Goal: Task Accomplishment & Management: Manage account settings

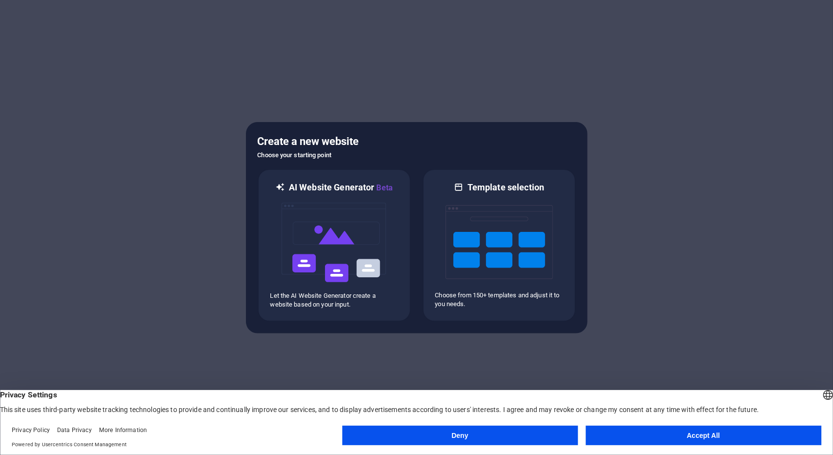
click at [677, 438] on button "Accept All" at bounding box center [704, 436] width 236 height 20
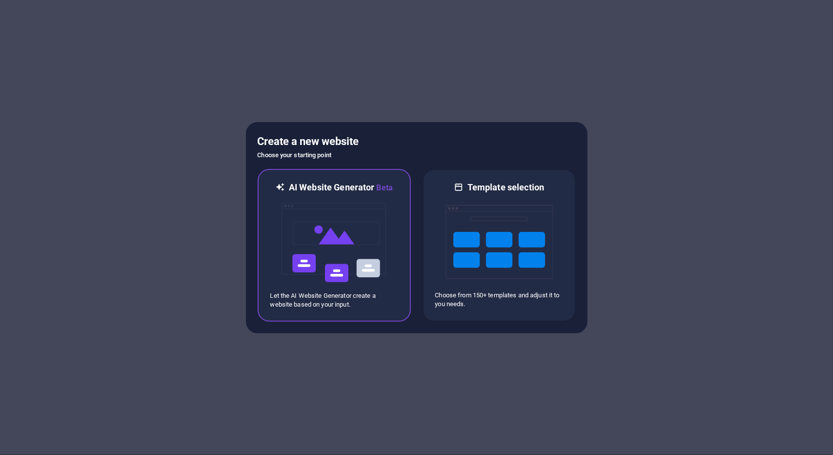
click at [344, 226] on img at bounding box center [334, 243] width 107 height 98
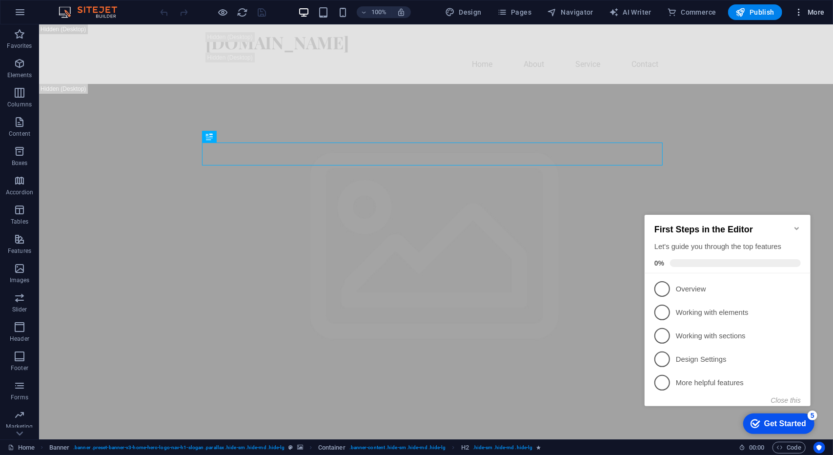
click at [817, 18] on button "More" at bounding box center [810, 12] width 39 height 16
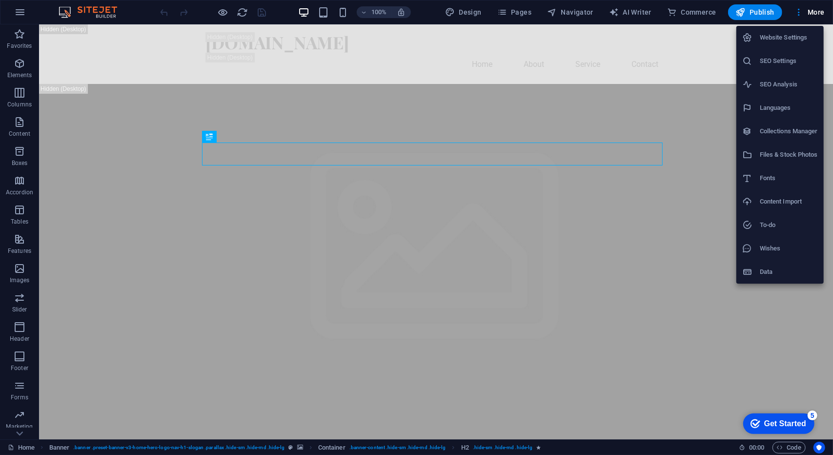
click at [23, 25] on div at bounding box center [416, 227] width 833 height 455
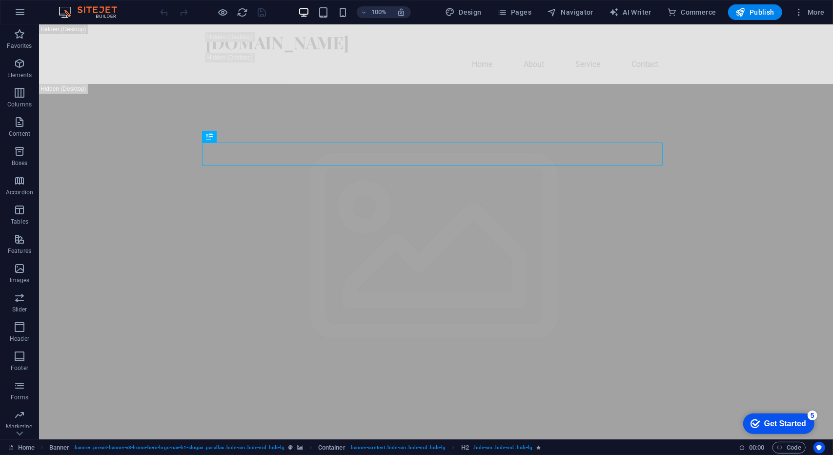
click at [19, 18] on div "Website Settings SEO Settings SEO Analysis Languages Collections Manager Files …" at bounding box center [416, 230] width 833 height 449
click at [20, 13] on icon "button" at bounding box center [20, 12] width 12 height 12
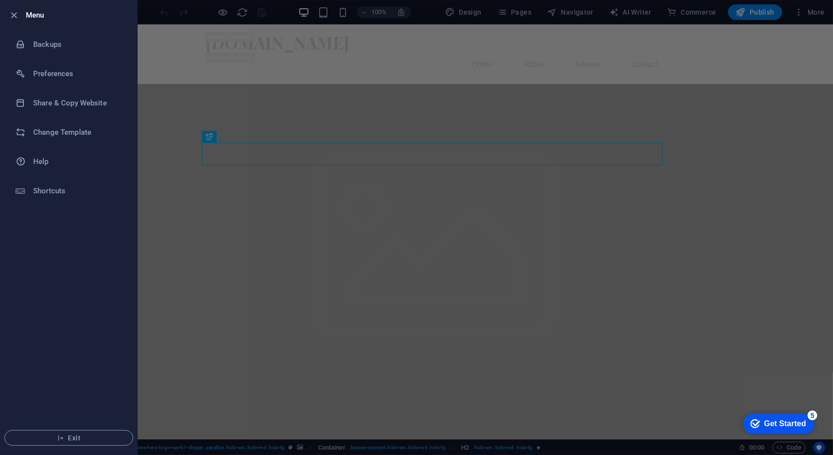
click at [260, 255] on div at bounding box center [416, 227] width 833 height 455
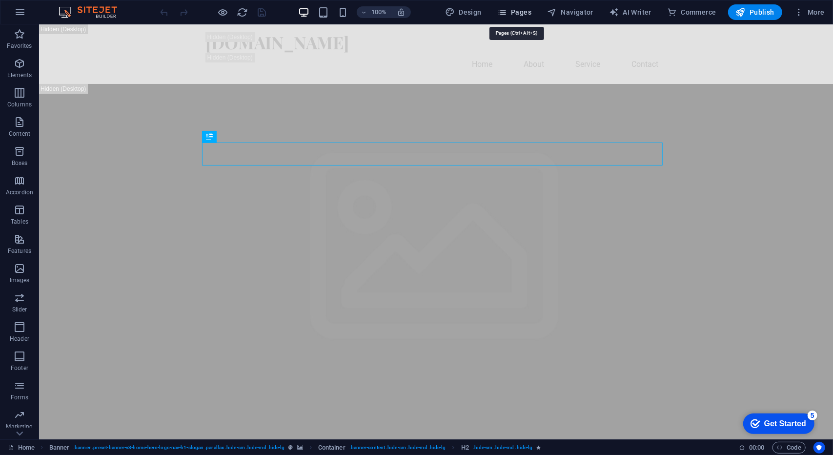
click at [520, 13] on span "Pages" at bounding box center [515, 12] width 34 height 10
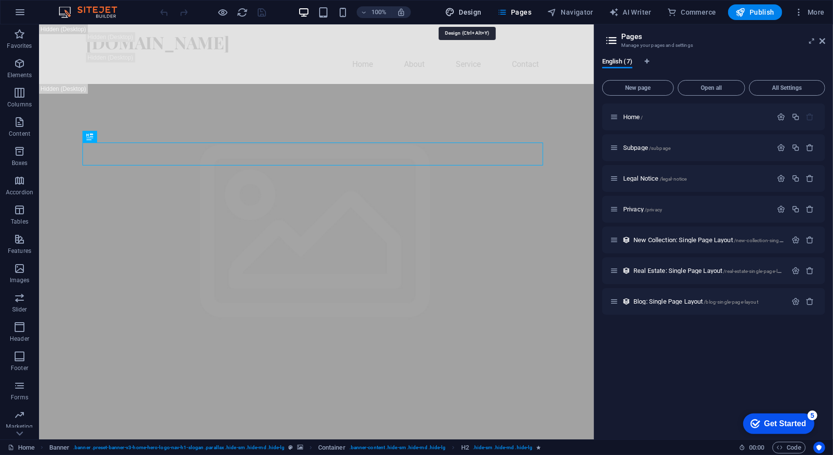
click at [468, 14] on span "Design" at bounding box center [463, 12] width 37 height 10
select select "px"
select select "200"
select select "px"
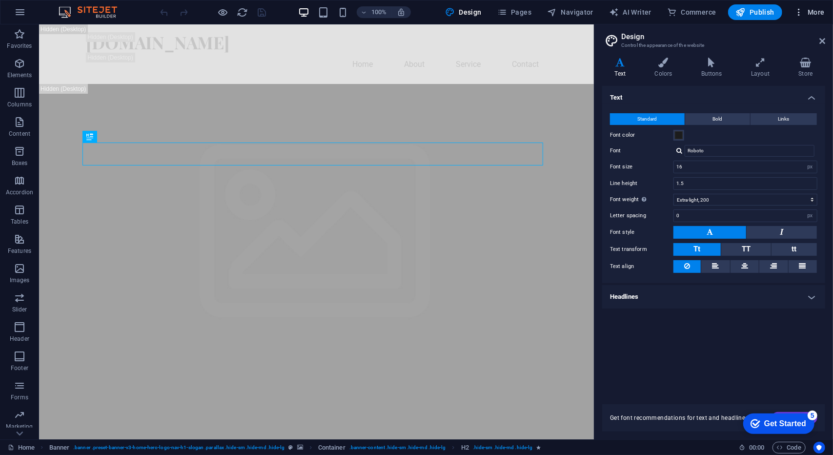
click at [806, 11] on span "More" at bounding box center [809, 12] width 31 height 10
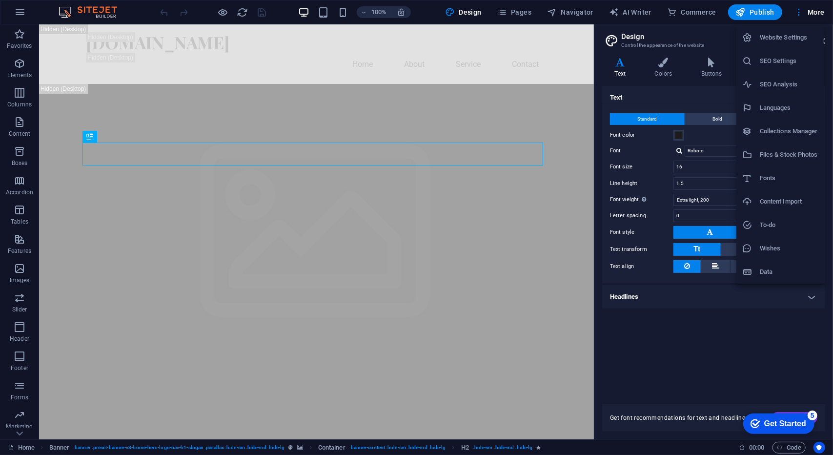
click at [780, 34] on h6 "Website Settings" at bounding box center [789, 38] width 58 height 12
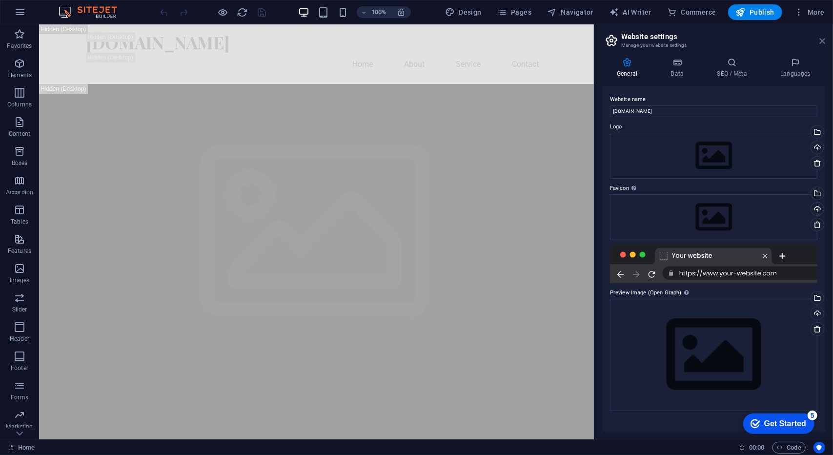
click at [821, 40] on icon at bounding box center [823, 41] width 6 height 8
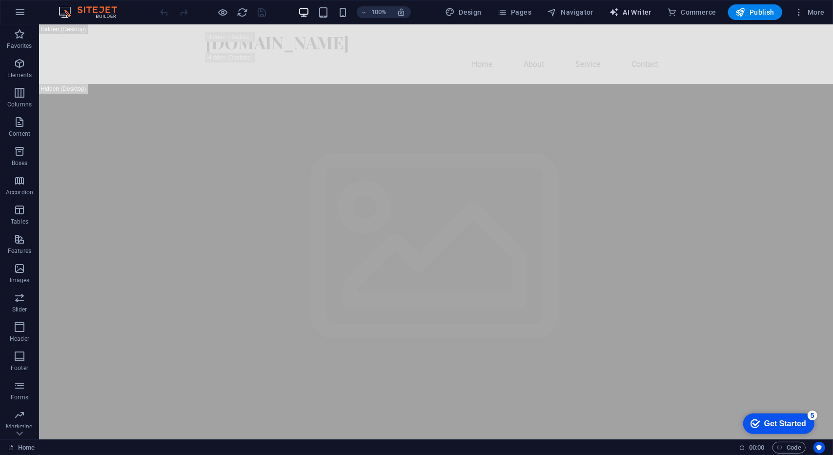
click at [629, 16] on span "AI Writer" at bounding box center [630, 12] width 42 height 10
select select "English"
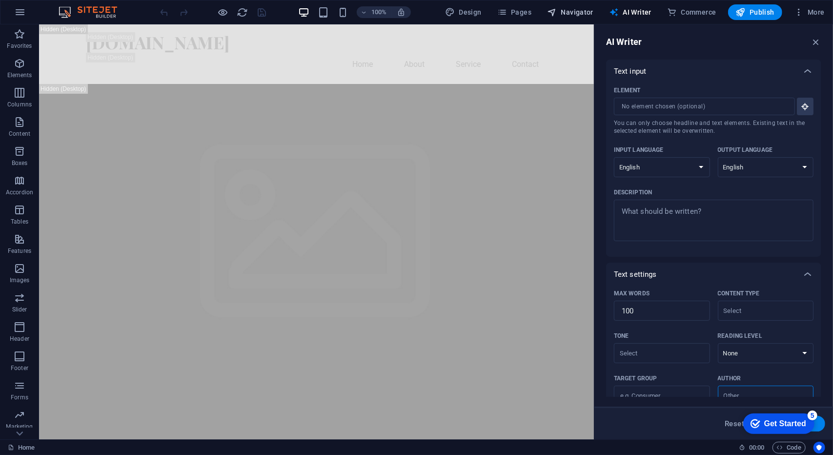
click at [577, 10] on span "Navigator" at bounding box center [570, 12] width 46 height 10
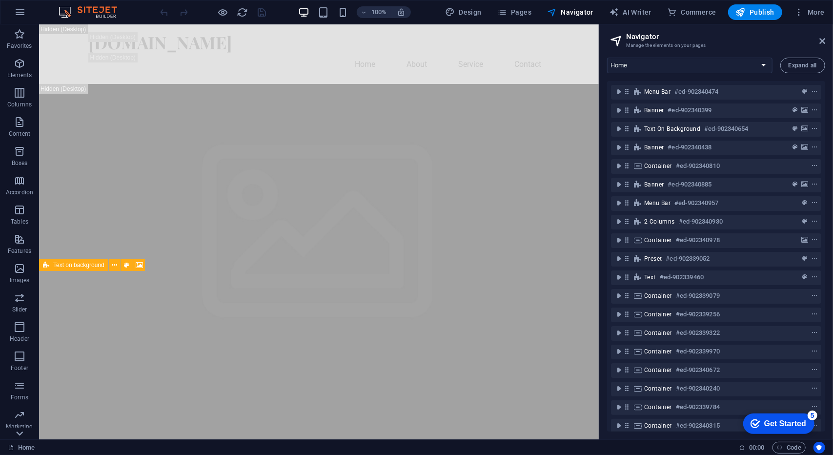
drag, startPoint x: 15, startPoint y: 436, endPoint x: 16, endPoint y: 431, distance: 5.0
click at [15, 37] on icon at bounding box center [20, 30] width 14 height 14
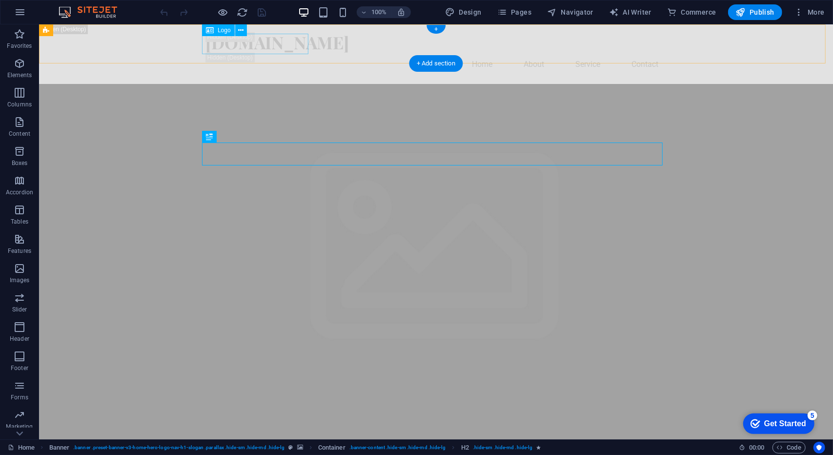
drag, startPoint x: 381, startPoint y: 210, endPoint x: 379, endPoint y: 203, distance: 7.3
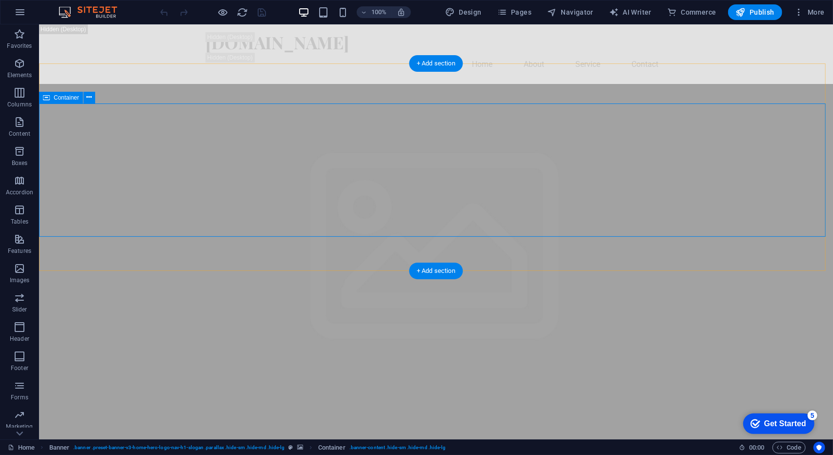
drag, startPoint x: 453, startPoint y: 110, endPoint x: 378, endPoint y: 96, distance: 75.6
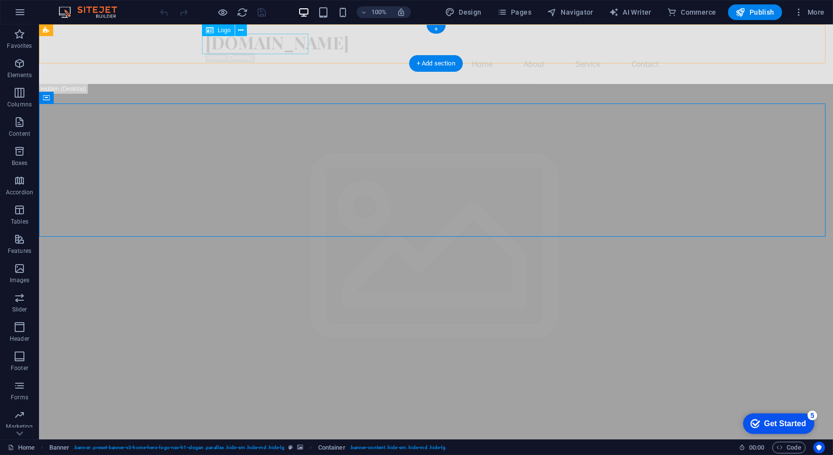
click at [218, 45] on div "[DOMAIN_NAME]" at bounding box center [436, 42] width 461 height 21
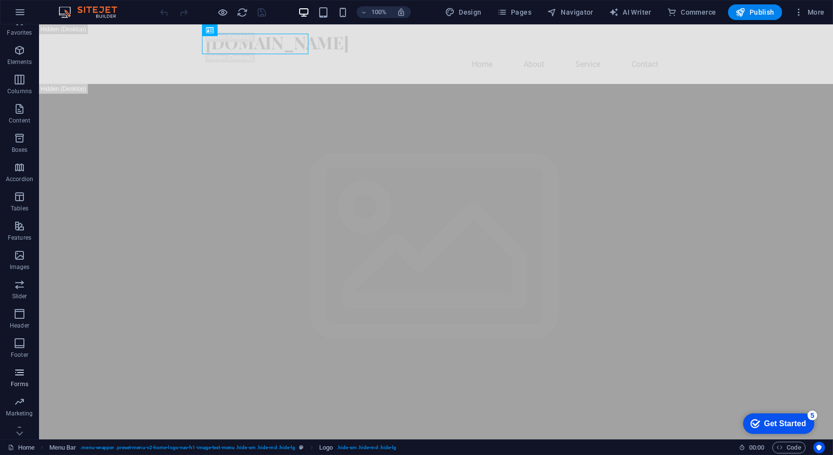
scroll to position [54, 0]
click at [748, 5] on button "Publish" at bounding box center [756, 12] width 54 height 16
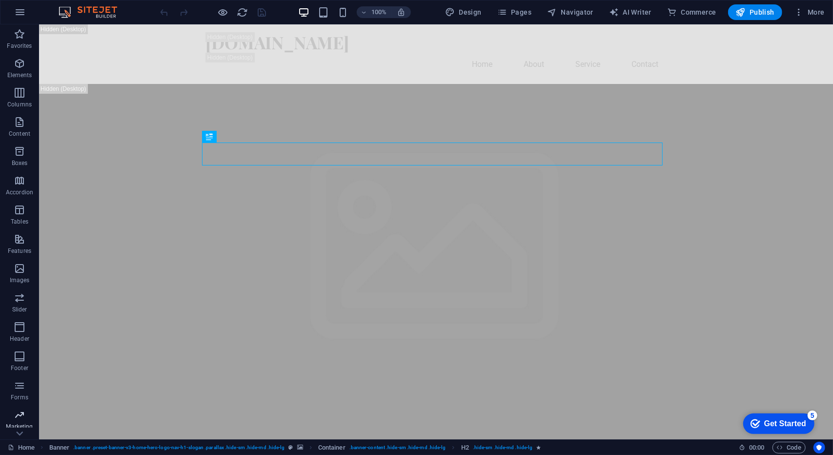
click at [21, 418] on icon "button" at bounding box center [20, 415] width 12 height 12
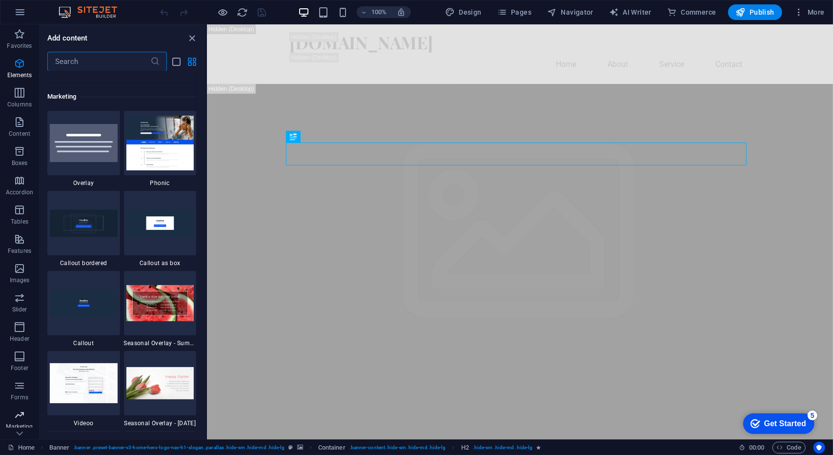
scroll to position [7953, 0]
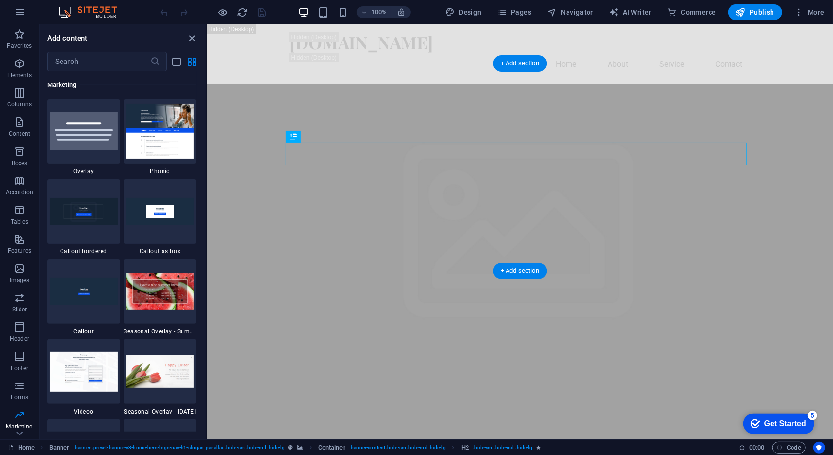
click at [364, 258] on figure at bounding box center [520, 378] width 626 height 591
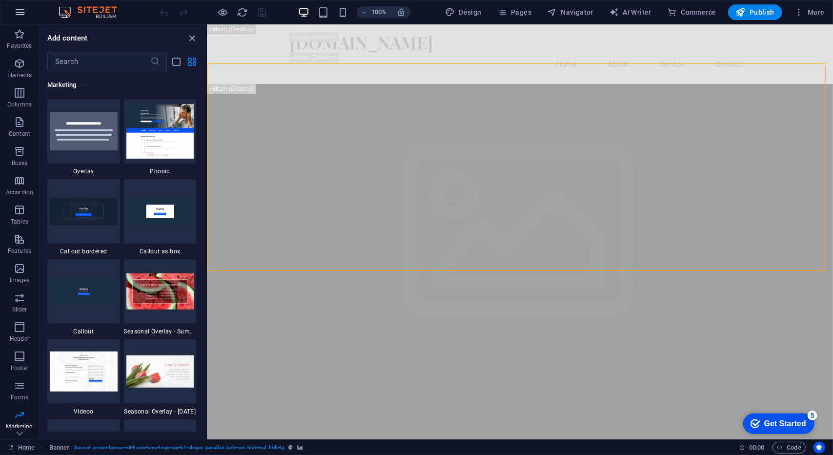
click at [22, 9] on icon "button" at bounding box center [20, 12] width 12 height 12
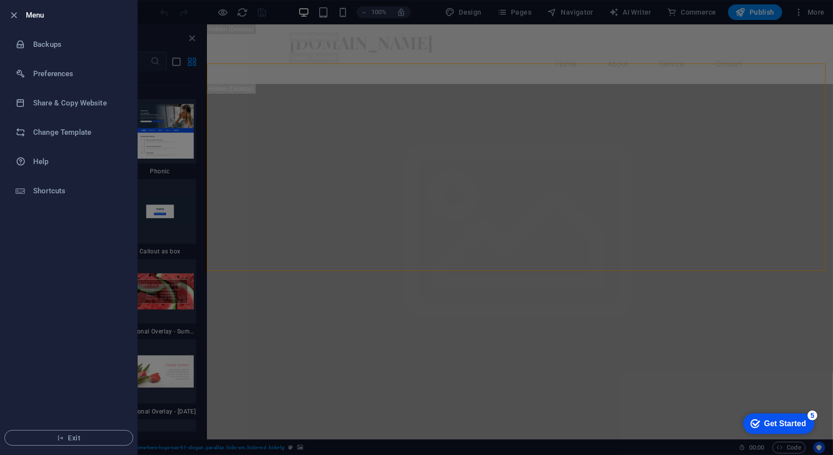
click at [20, 16] on div at bounding box center [17, 15] width 18 height 12
click at [18, 17] on icon "button" at bounding box center [14, 15] width 11 height 11
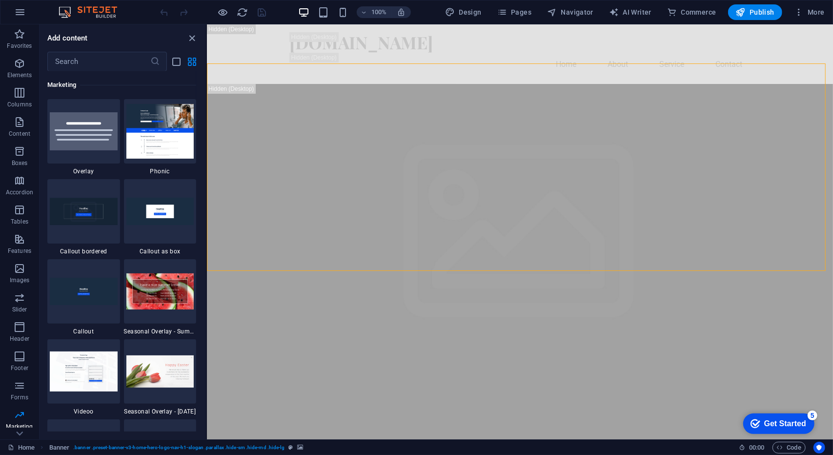
drag, startPoint x: 192, startPoint y: 35, endPoint x: 0, endPoint y: 0, distance: 195.5
click at [192, 36] on icon "close panel" at bounding box center [192, 38] width 11 height 11
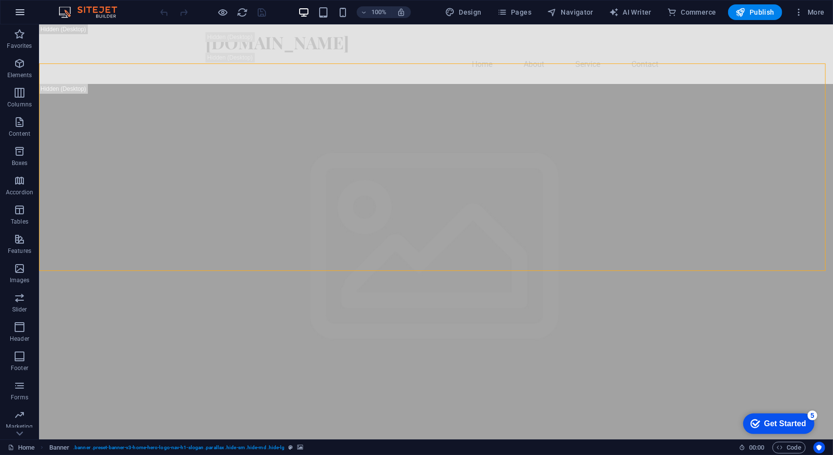
click at [20, 13] on icon "button" at bounding box center [20, 12] width 12 height 12
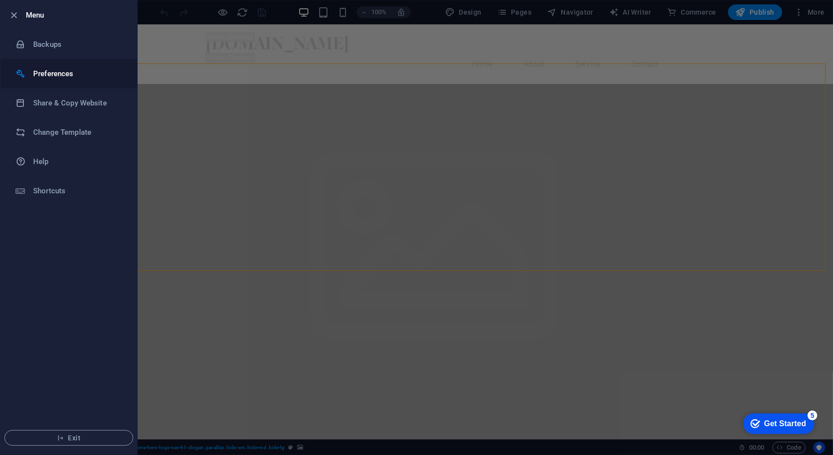
click at [62, 76] on h6 "Preferences" at bounding box center [78, 74] width 90 height 12
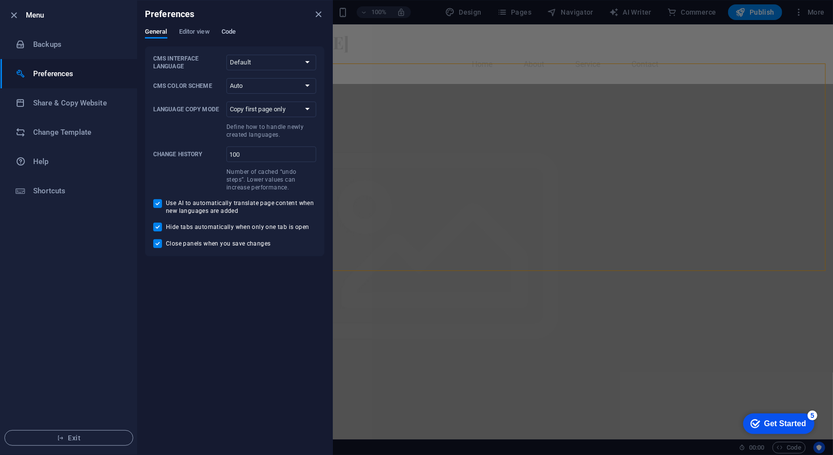
drag, startPoint x: 199, startPoint y: 34, endPoint x: 225, endPoint y: 31, distance: 26.0
click at [199, 34] on span "Editor view" at bounding box center [194, 33] width 31 height 14
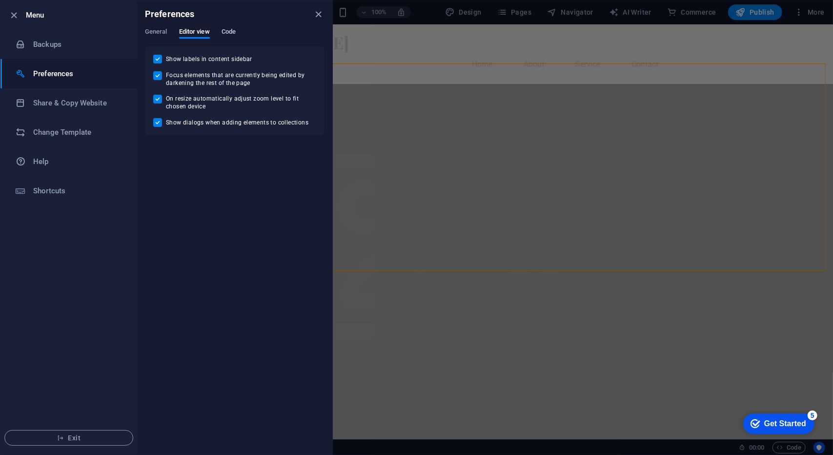
click at [236, 29] on span "Code" at bounding box center [229, 33] width 14 height 14
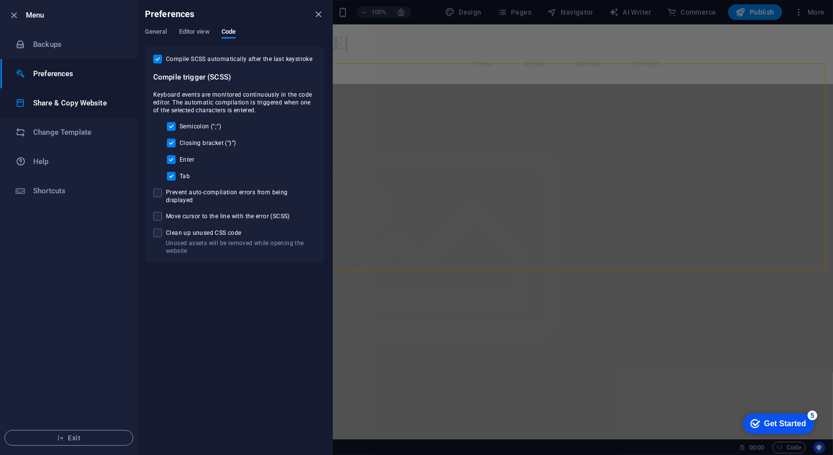
click at [83, 98] on h6 "Share & Copy Website" at bounding box center [78, 103] width 90 height 12
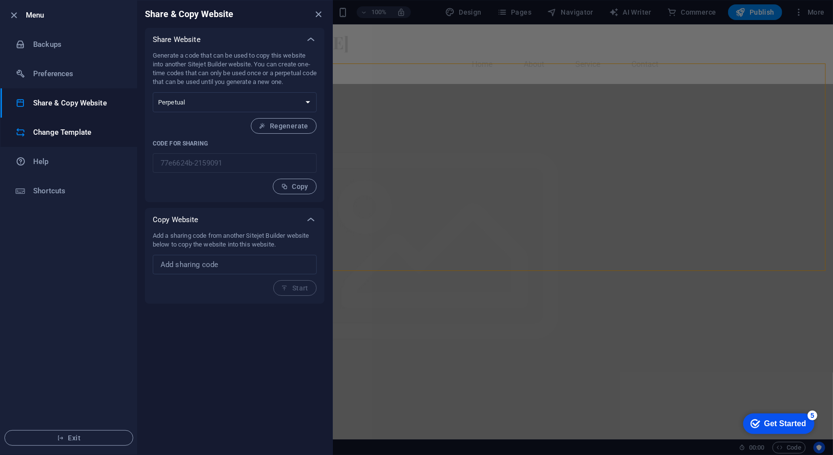
click at [94, 136] on h6 "Change Template" at bounding box center [78, 132] width 90 height 12
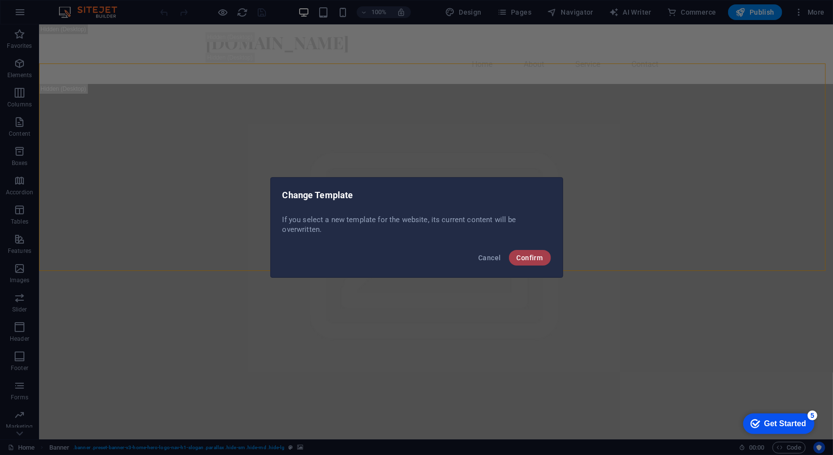
click at [533, 256] on span "Confirm" at bounding box center [530, 258] width 26 height 8
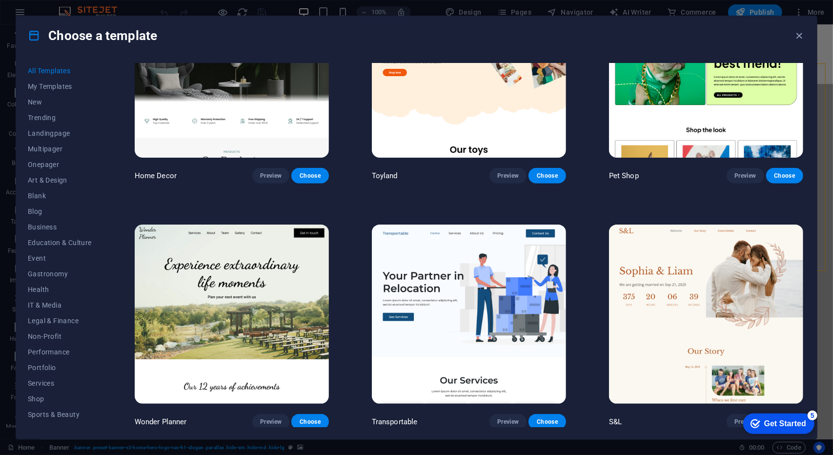
scroll to position [586, 0]
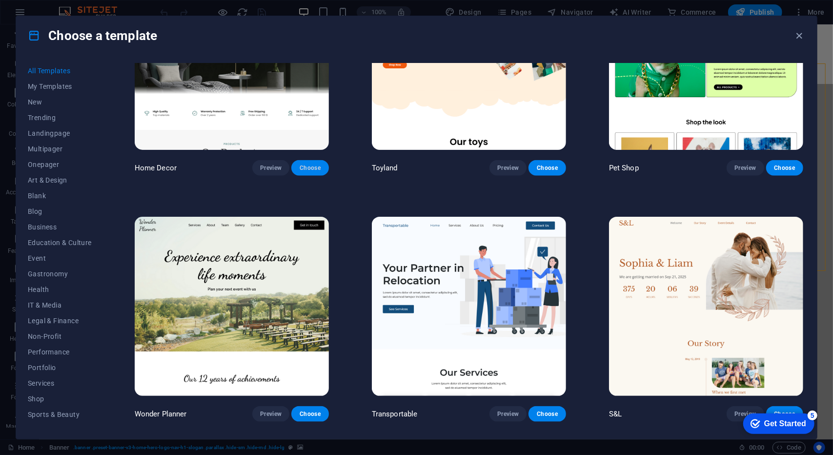
click at [310, 167] on span "Choose" at bounding box center [309, 168] width 21 height 8
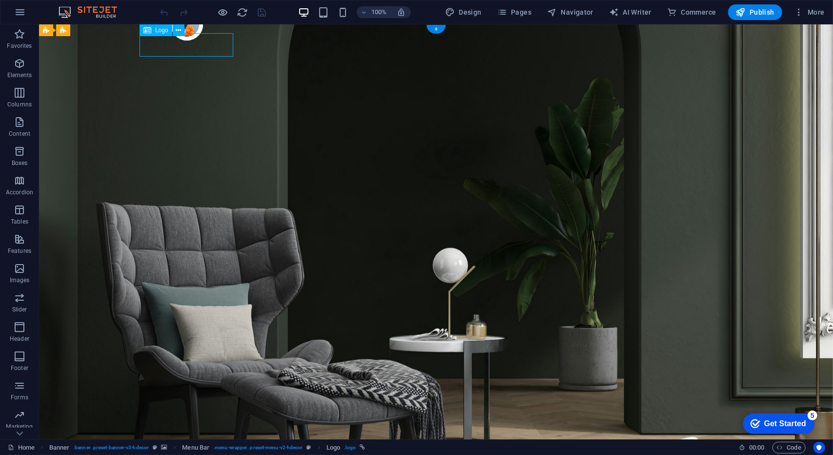
select select "px"
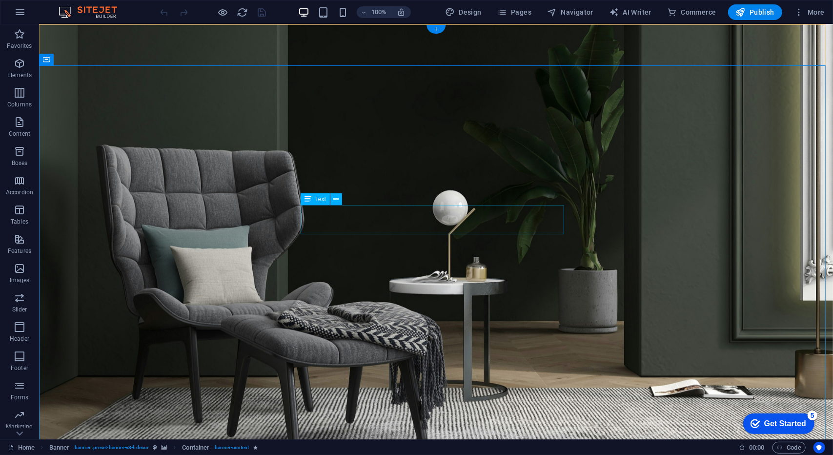
scroll to position [195, 0]
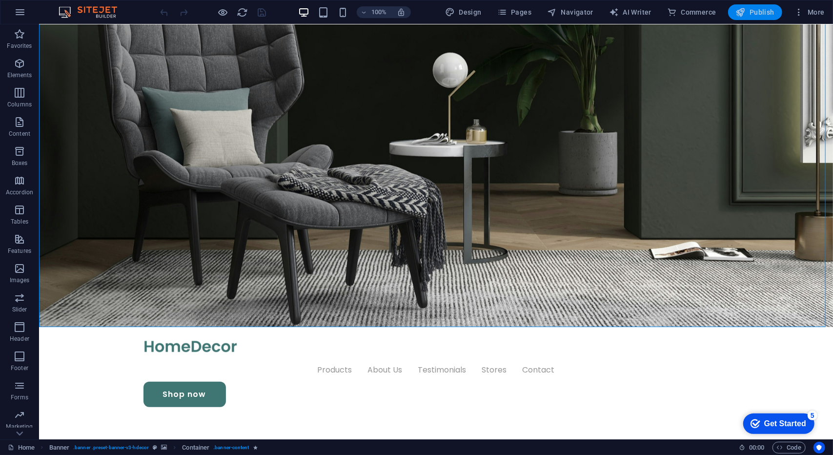
click at [757, 11] on span "Publish" at bounding box center [755, 12] width 39 height 10
